Goal: Information Seeking & Learning: Learn about a topic

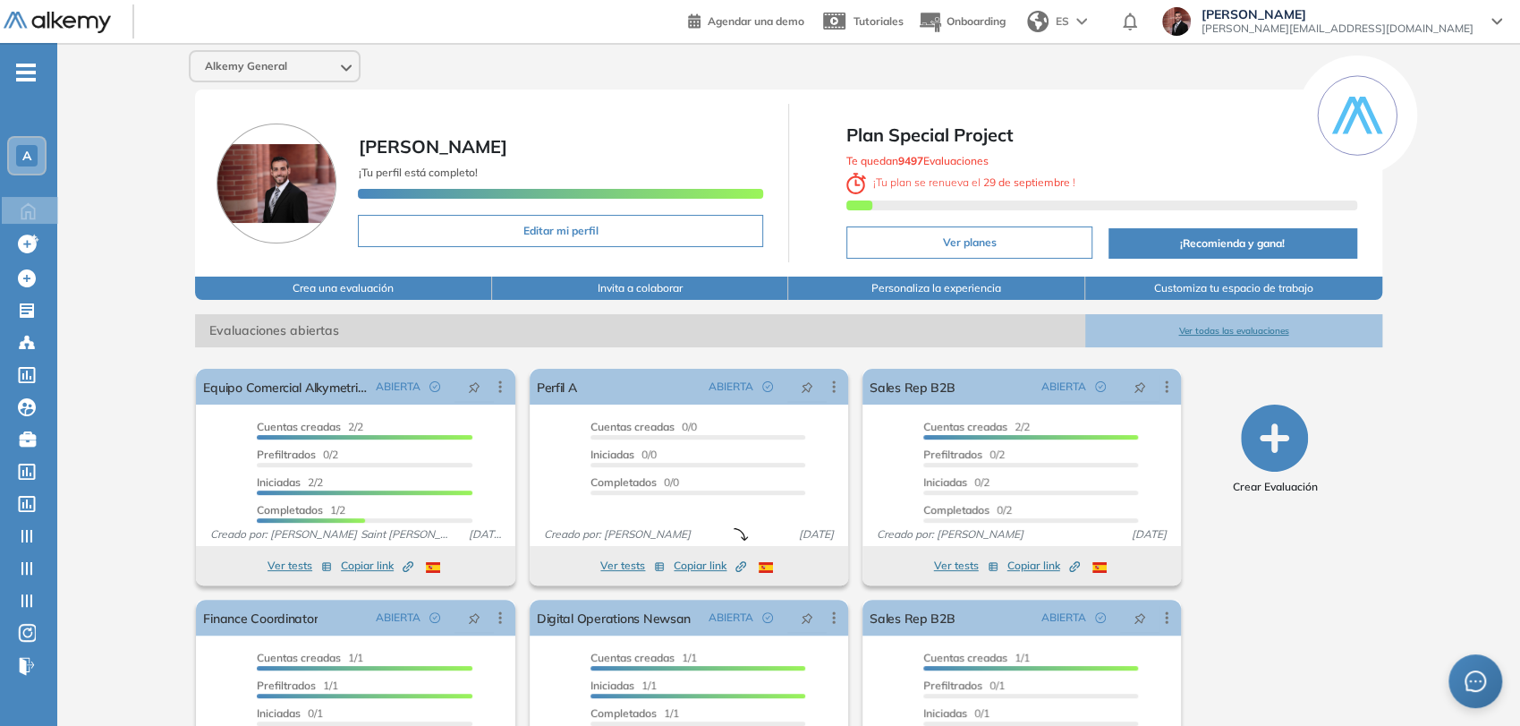
click at [29, 72] on icon "-" at bounding box center [26, 73] width 20 height 4
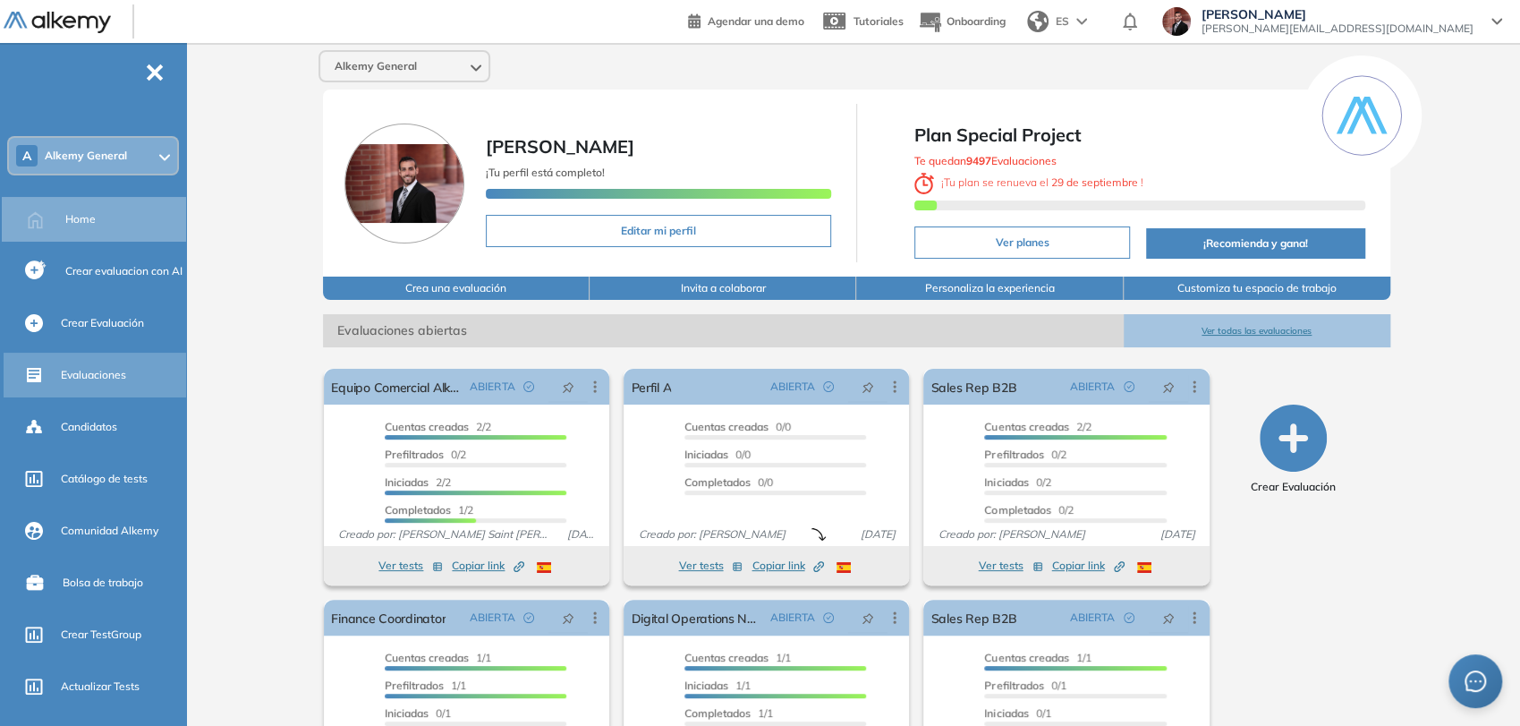
click at [132, 373] on div "Evaluaciones" at bounding box center [122, 375] width 122 height 30
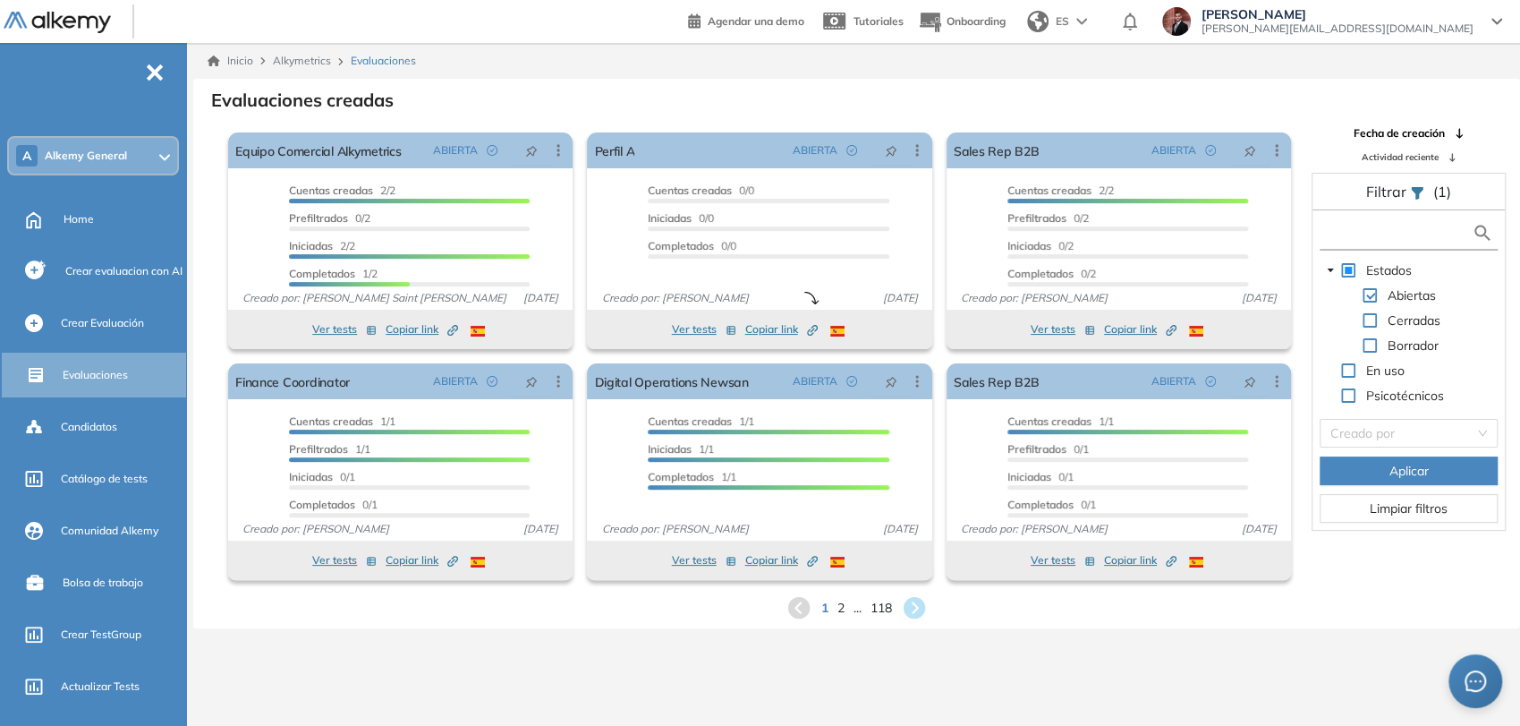
click at [1360, 239] on input "text" at bounding box center [1398, 233] width 148 height 19
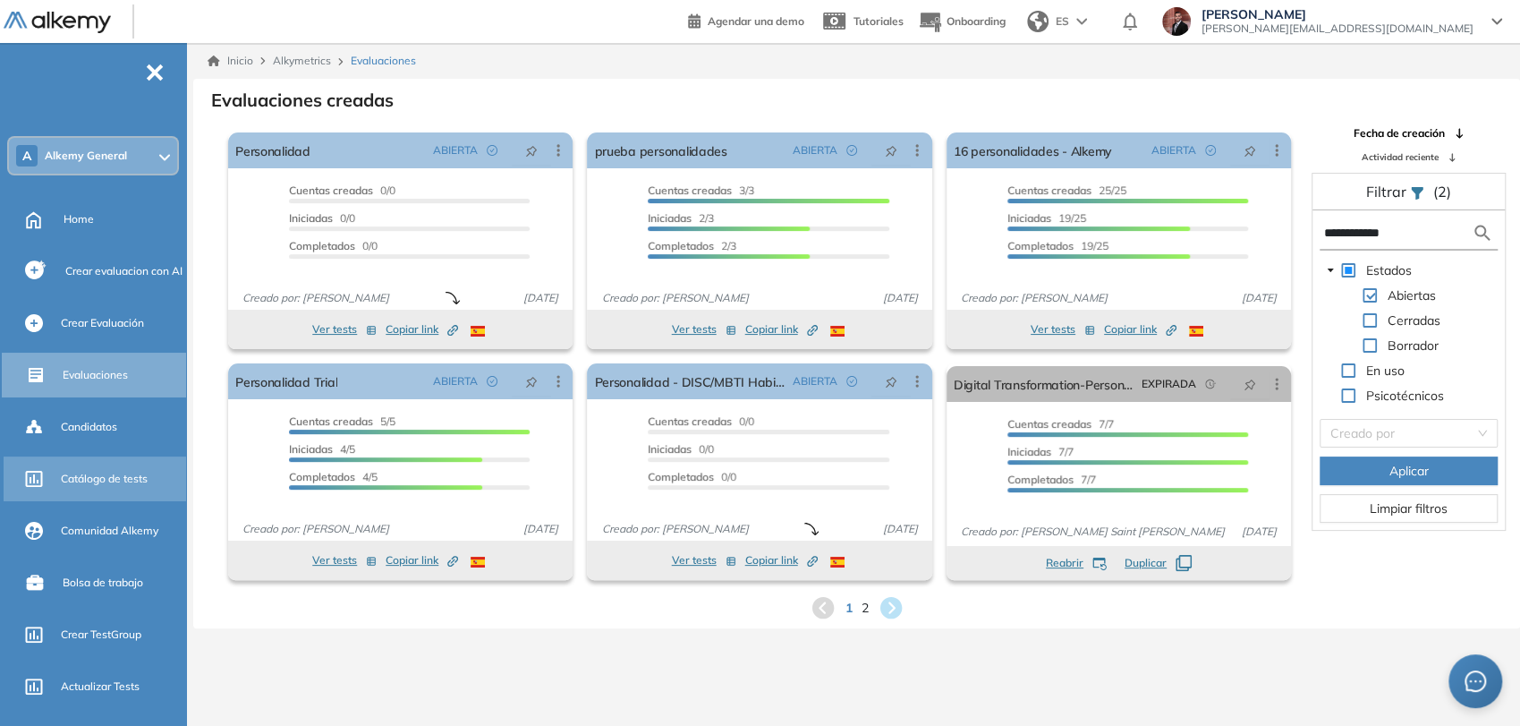
type input "**********"
click at [120, 473] on span "Catálogo de tests" at bounding box center [104, 479] width 87 height 16
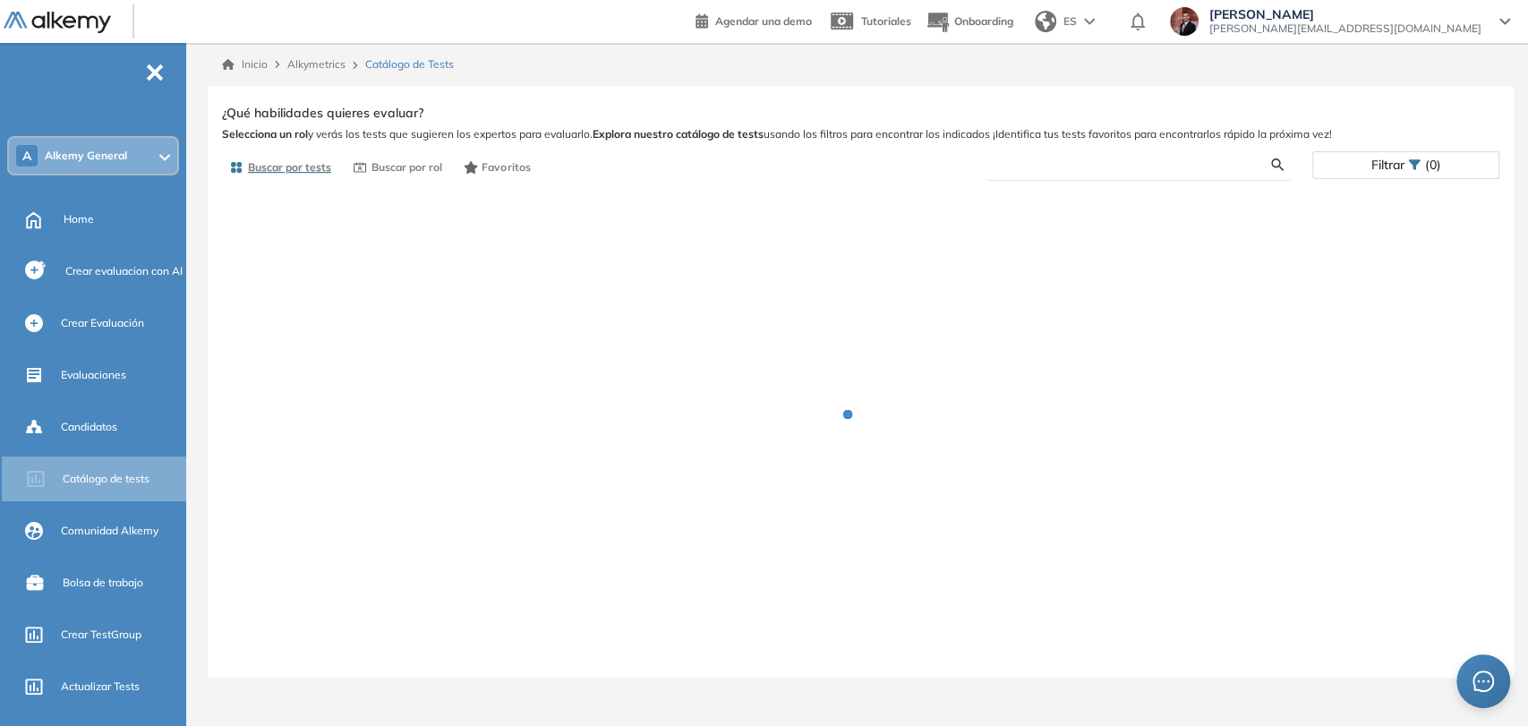
click at [1104, 168] on input "text" at bounding box center [1135, 165] width 271 height 16
type input "*"
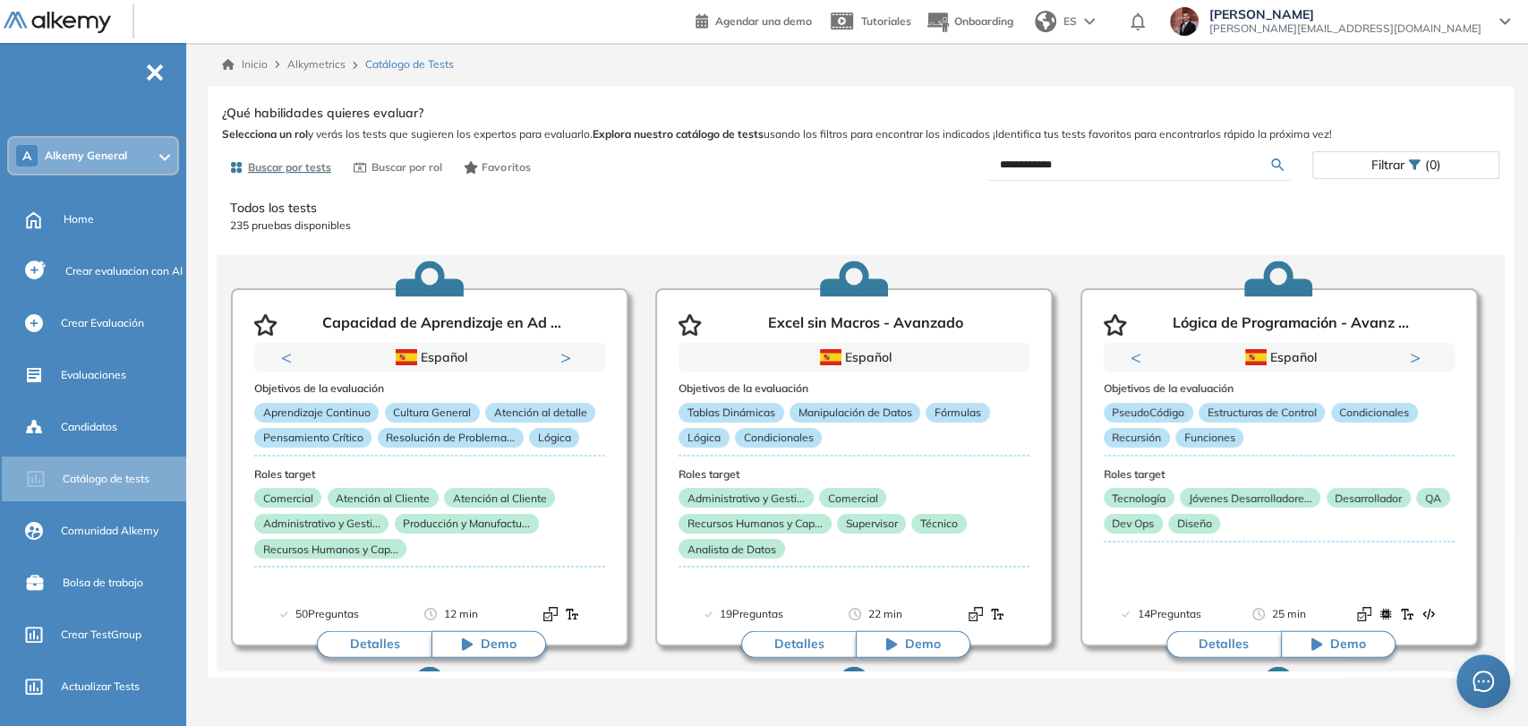
type input "**********"
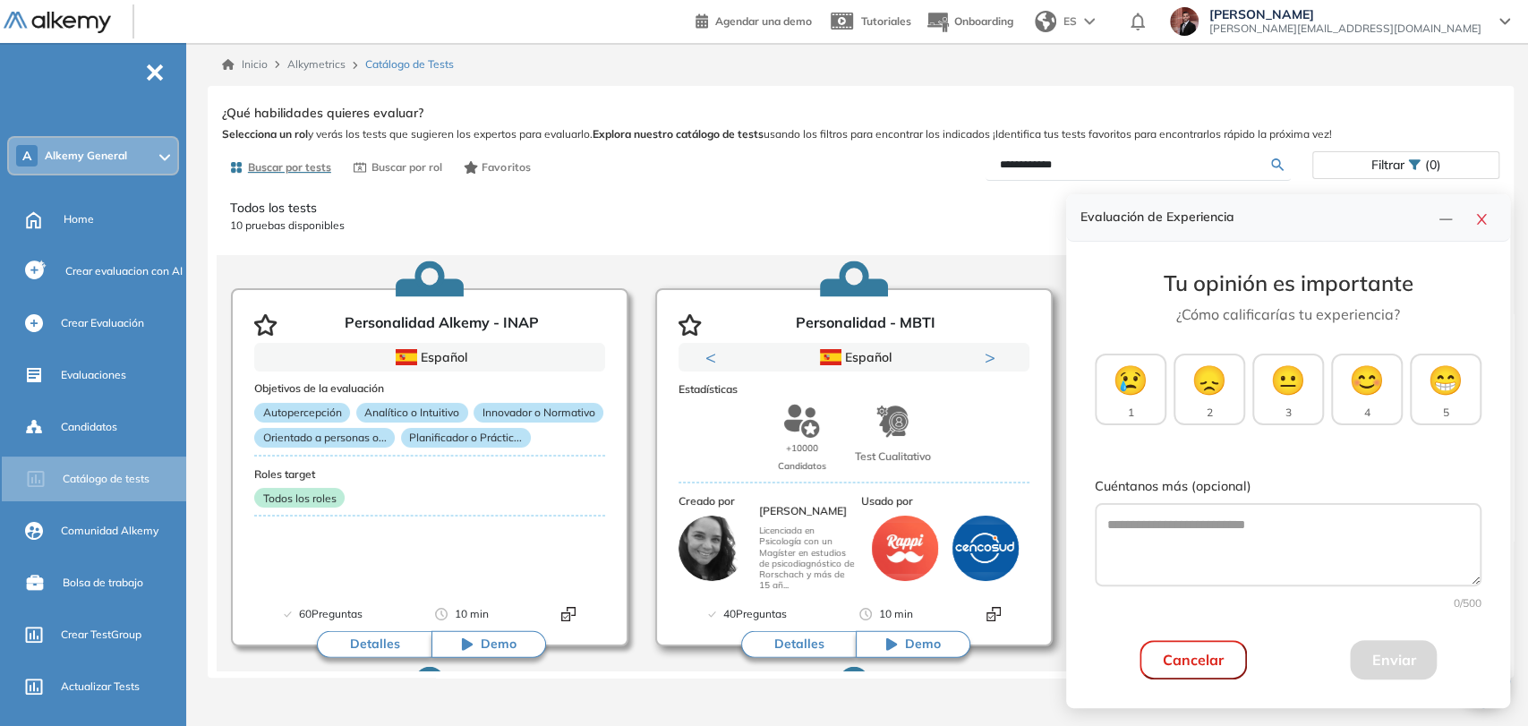
click at [816, 643] on button "Detalles" at bounding box center [798, 644] width 115 height 27
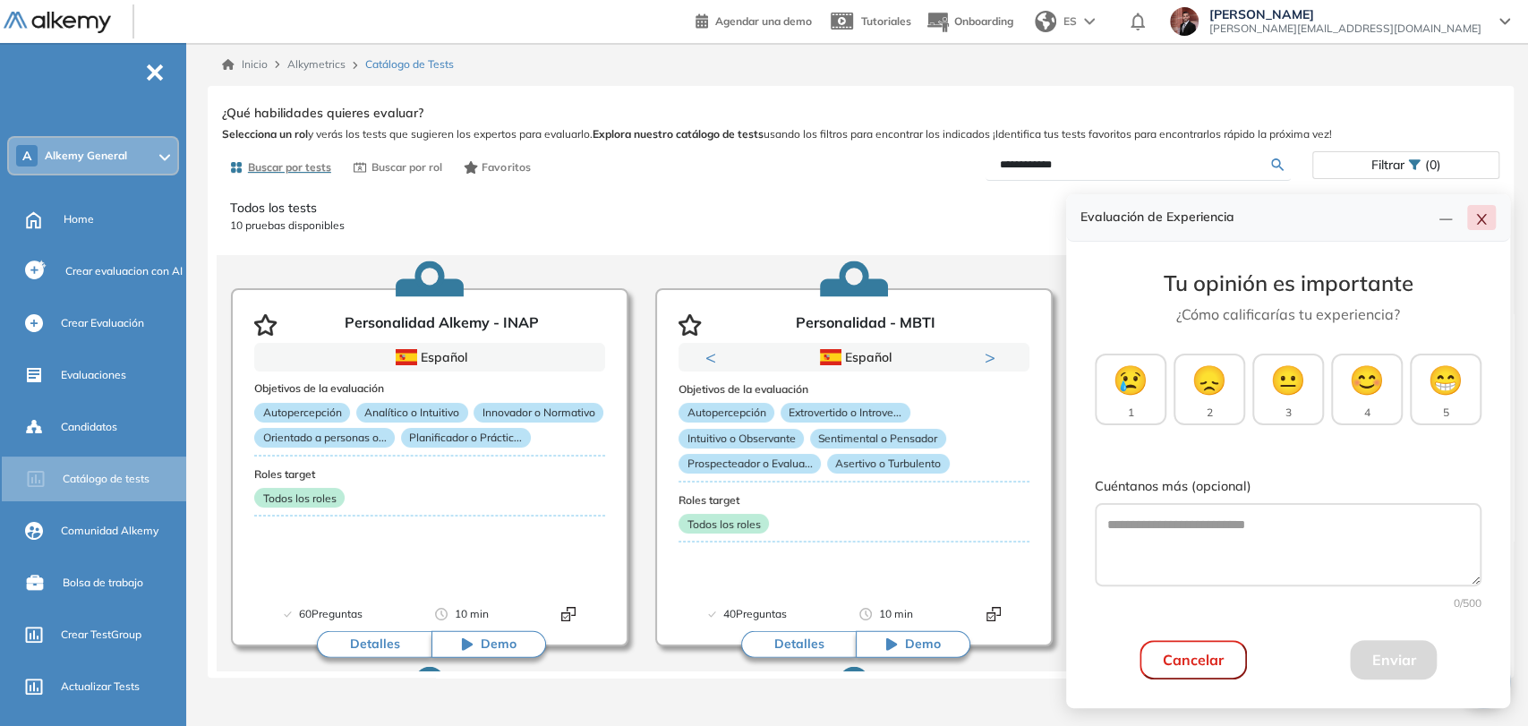
click at [1483, 219] on icon "close" at bounding box center [1481, 219] width 14 height 14
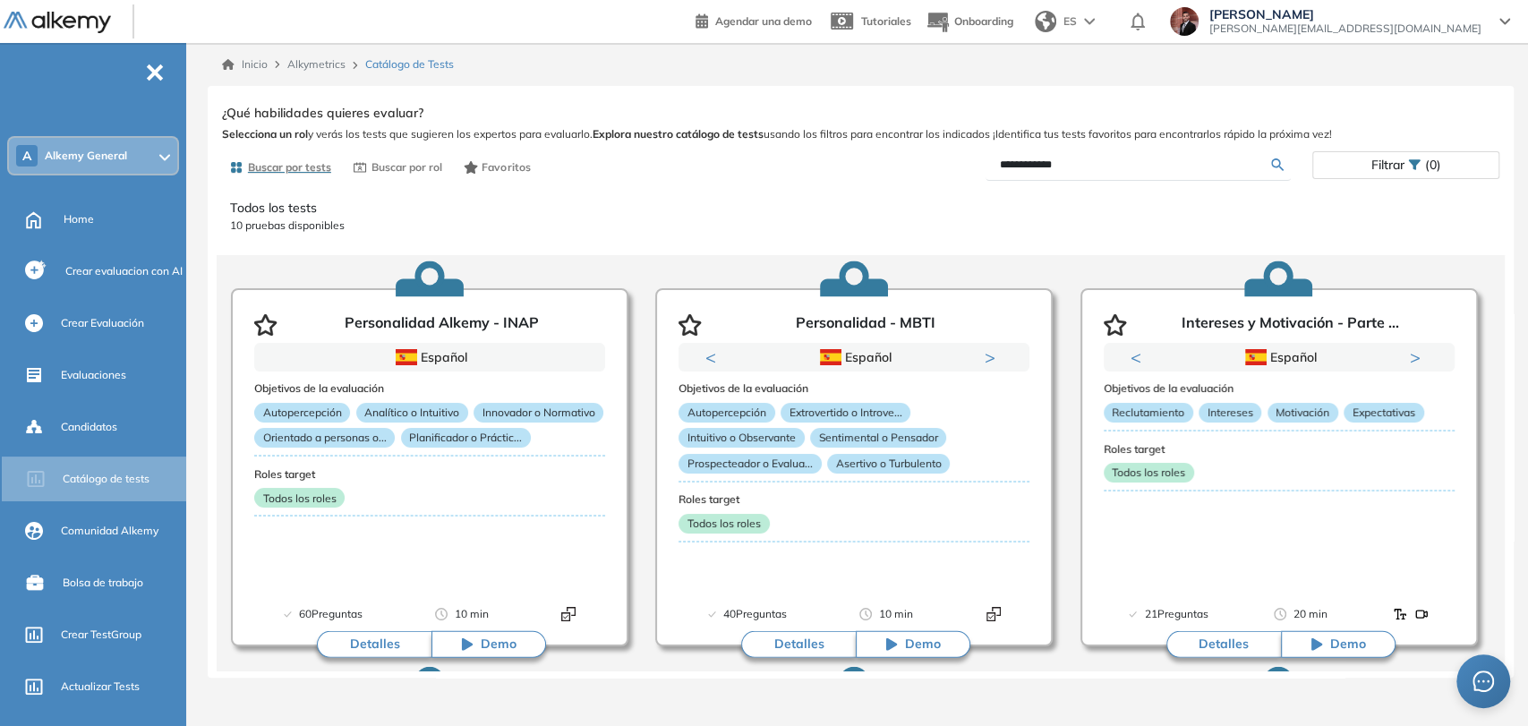
click at [796, 646] on button "Detalles" at bounding box center [798, 644] width 115 height 27
